Goal: Navigation & Orientation: Find specific page/section

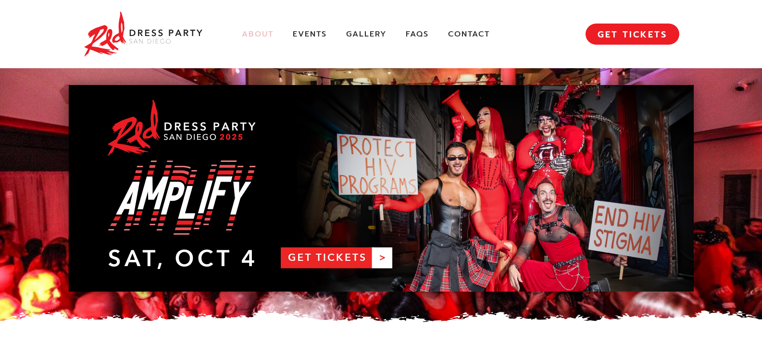
click at [247, 33] on link "About" at bounding box center [258, 34] width 32 height 10
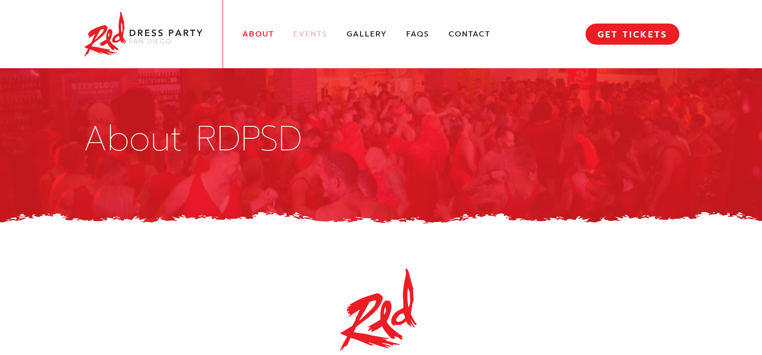
click at [303, 32] on link "Events" at bounding box center [310, 34] width 34 height 10
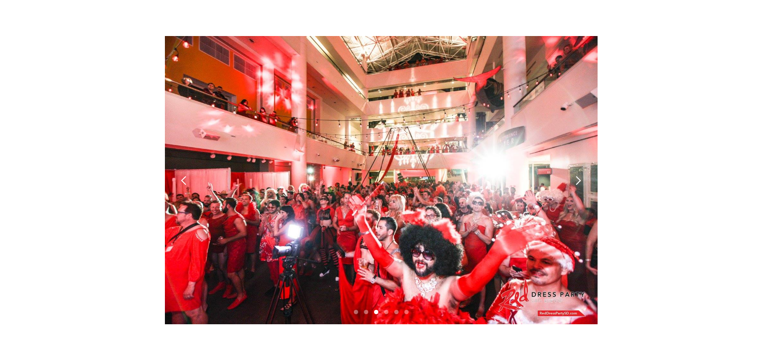
scroll to position [2675, 0]
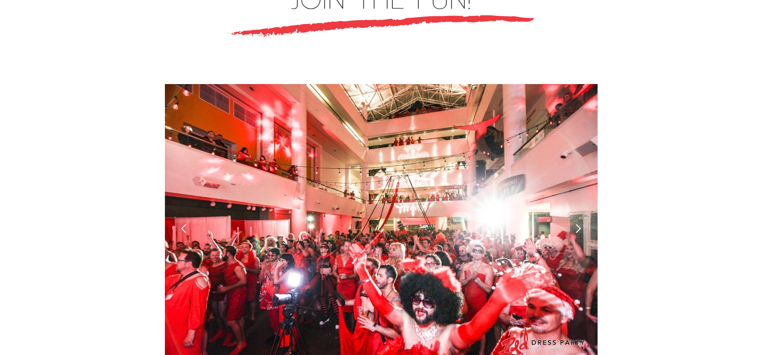
click at [577, 224] on div "next slide" at bounding box center [578, 229] width 10 height 10
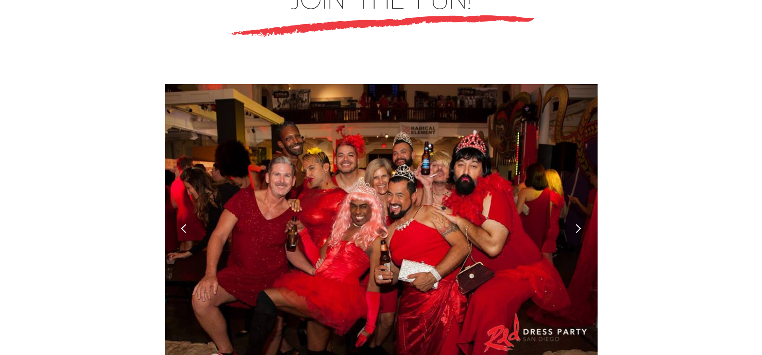
click at [577, 224] on div "next slide" at bounding box center [578, 229] width 10 height 10
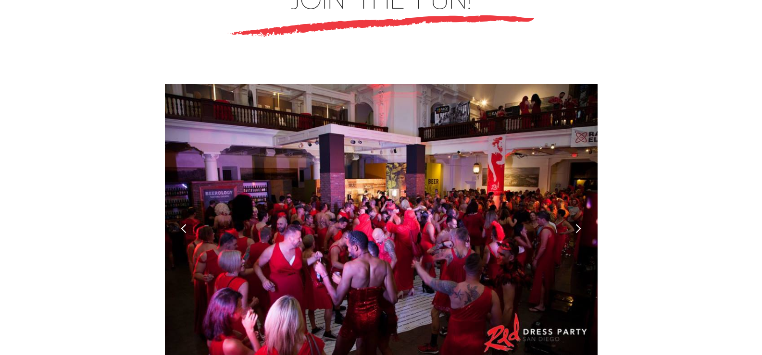
click at [577, 224] on div "next slide" at bounding box center [578, 229] width 10 height 10
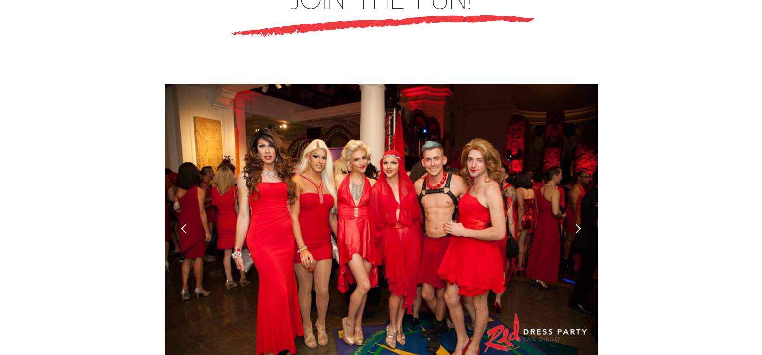
click at [577, 224] on div "next slide" at bounding box center [578, 229] width 10 height 10
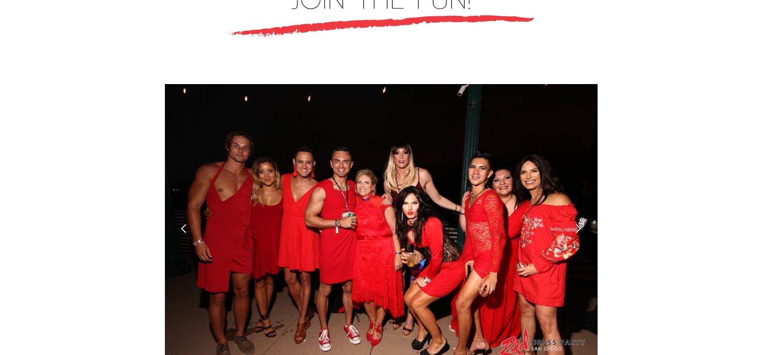
click at [577, 224] on div "next slide" at bounding box center [578, 229] width 10 height 10
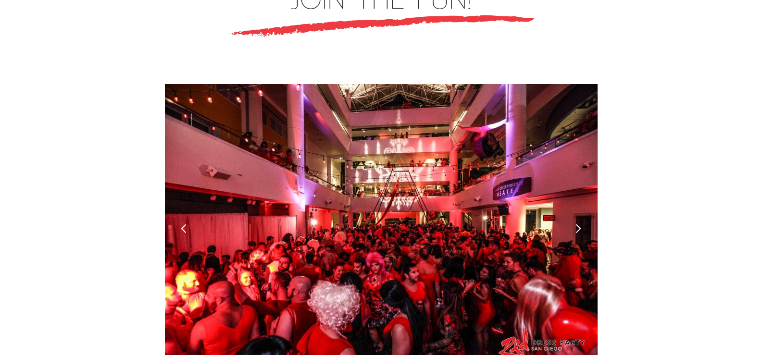
click at [177, 184] on div "previous slide" at bounding box center [184, 228] width 38 height 288
